Goal: Information Seeking & Learning: Learn about a topic

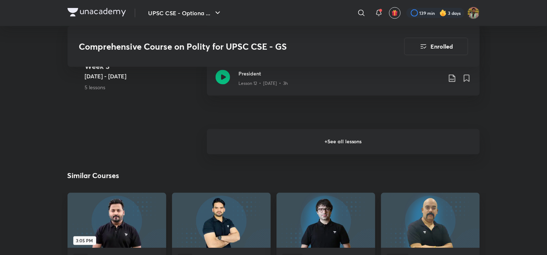
scroll to position [991, 0]
click at [222, 144] on h6 "+ See all lessons" at bounding box center [343, 142] width 273 height 25
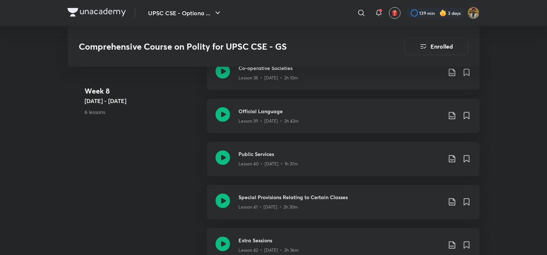
scroll to position [2315, 0]
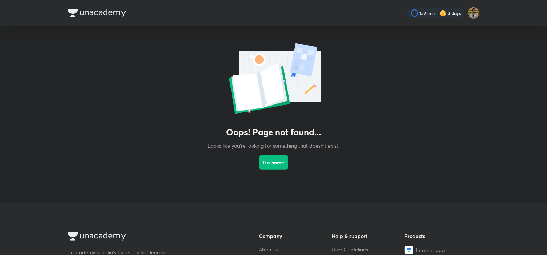
scroll to position [32, 0]
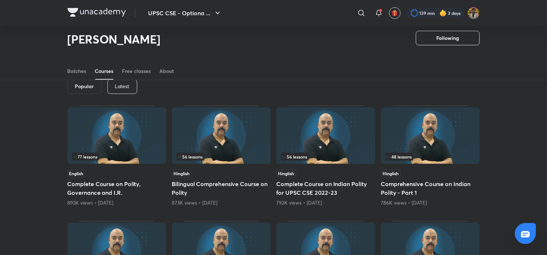
click at [126, 85] on p "Latest" at bounding box center [122, 86] width 15 height 6
